Goal: Transaction & Acquisition: Purchase product/service

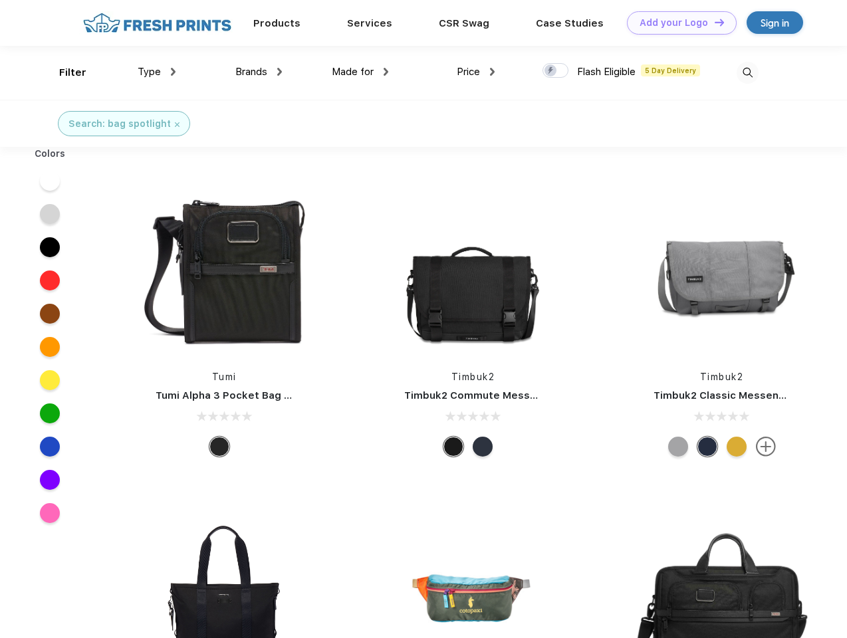
click at [676, 23] on link "Add your Logo Design Tool" at bounding box center [682, 22] width 110 height 23
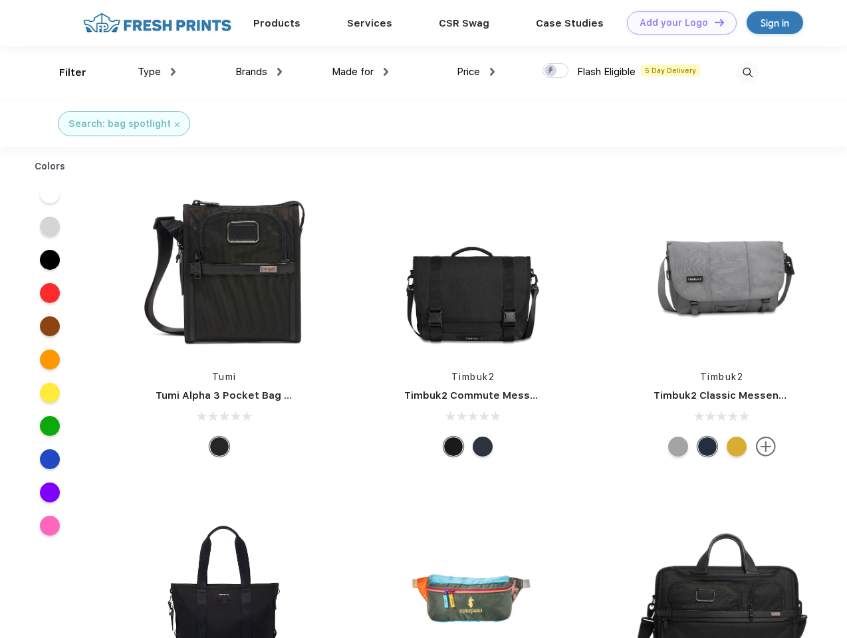
click at [0, 0] on div "Design Tool" at bounding box center [0, 0] width 0 height 0
click at [713, 22] on link "Add your Logo Design Tool" at bounding box center [682, 22] width 110 height 23
click at [64, 72] on div "Filter" at bounding box center [72, 72] width 27 height 15
click at [157, 72] on span "Type" at bounding box center [149, 72] width 23 height 12
click at [258, 72] on span "Brands" at bounding box center [251, 72] width 32 height 12
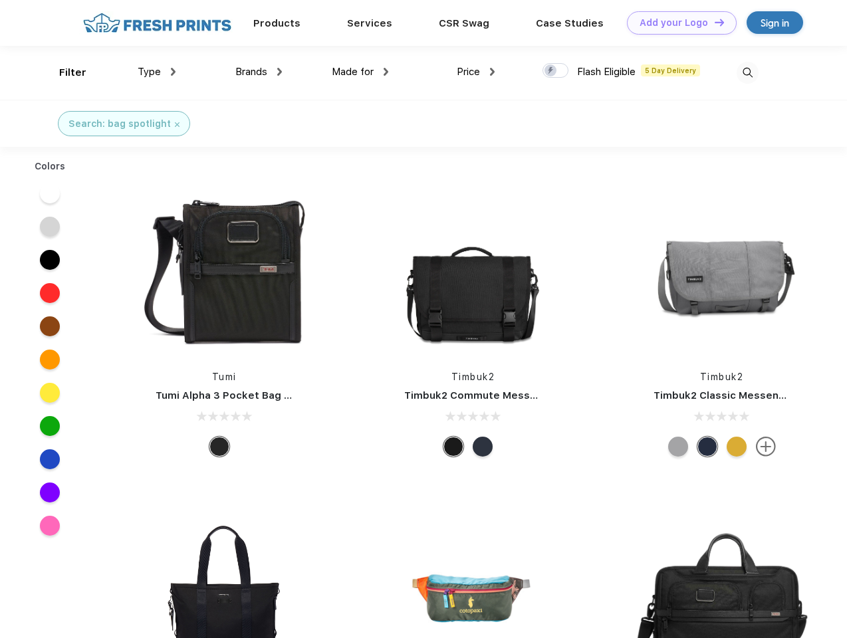
click at [360, 72] on span "Made for" at bounding box center [353, 72] width 42 height 12
click at [476, 72] on span "Price" at bounding box center [468, 72] width 23 height 12
click at [556, 71] on div at bounding box center [555, 70] width 26 height 15
click at [551, 71] on input "checkbox" at bounding box center [546, 66] width 9 height 9
click at [747, 72] on img at bounding box center [747, 73] width 22 height 22
